Goal: Check status: Check status

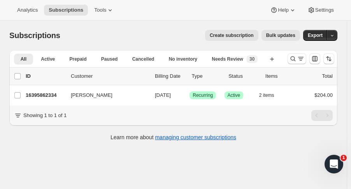
click at [294, 60] on icon "Search and filter results" at bounding box center [293, 59] width 8 height 8
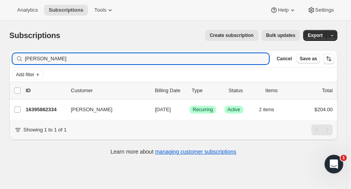
drag, startPoint x: 51, startPoint y: 60, endPoint x: -21, endPoint y: 58, distance: 72.0
click at [0, 58] on html "Analytics Subscriptions Tools Help Settings Skip to content Subscriptions. This…" at bounding box center [175, 94] width 351 height 189
type input "[PERSON_NAME] la"
click at [42, 106] on p "16409723198" at bounding box center [45, 110] width 39 height 8
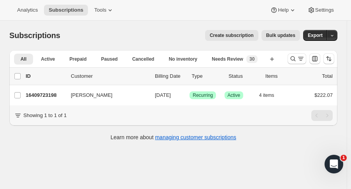
click at [293, 62] on icon "Search and filter results" at bounding box center [293, 59] width 8 height 8
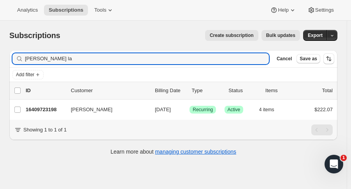
drag, startPoint x: 103, startPoint y: 60, endPoint x: -68, endPoint y: 52, distance: 171.3
click at [0, 52] on html "Analytics Subscriptions Tools Help Settings Skip to content Subscriptions. This…" at bounding box center [175, 94] width 351 height 189
type input "nemi"
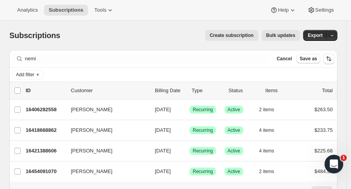
click at [48, 150] on p "16421388606" at bounding box center [45, 151] width 39 height 8
